Goal: Entertainment & Leisure: Consume media (video, audio)

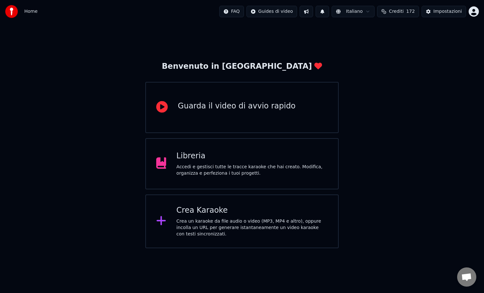
click at [263, 152] on div "Libreria" at bounding box center [251, 156] width 151 height 10
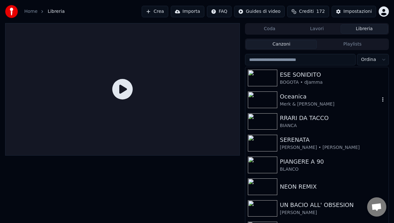
click at [263, 96] on img at bounding box center [262, 99] width 29 height 17
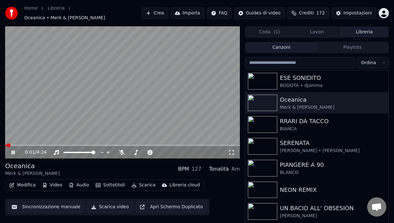
click at [12, 154] on icon at bounding box center [17, 152] width 15 height 5
click at [313, 31] on button "Lavori" at bounding box center [317, 31] width 47 height 9
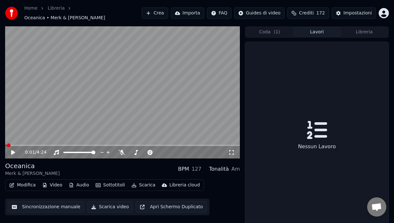
click at [359, 33] on button "Libreria" at bounding box center [364, 31] width 47 height 9
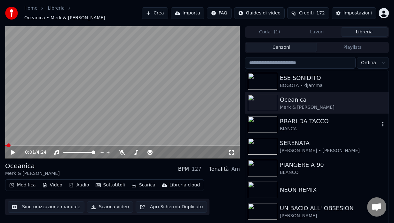
click at [267, 122] on img at bounding box center [262, 124] width 29 height 17
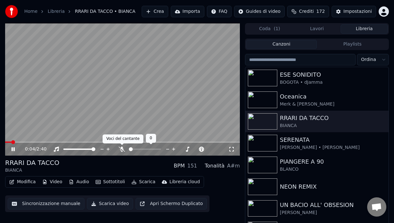
click at [122, 150] on icon at bounding box center [122, 148] width 6 height 5
click at [14, 149] on icon at bounding box center [13, 149] width 3 height 4
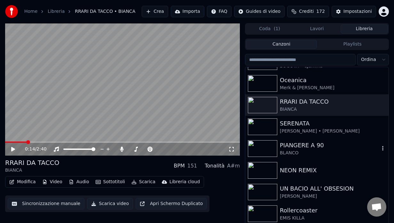
scroll to position [25, 0]
